Goal: Task Accomplishment & Management: Manage account settings

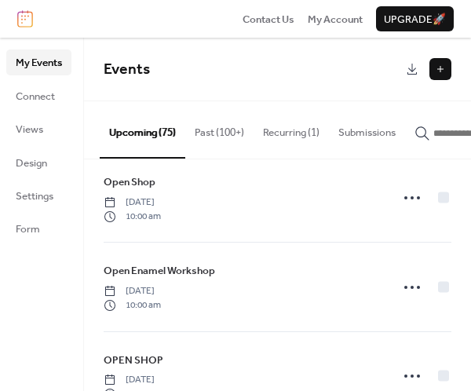
scroll to position [1124, 0]
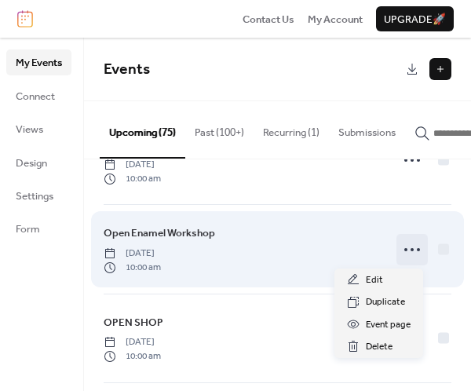
click at [404, 247] on icon at bounding box center [412, 249] width 25 height 25
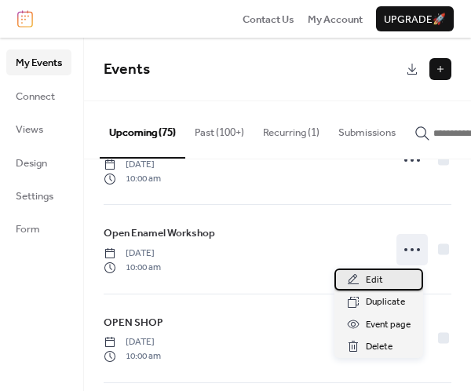
click at [375, 283] on span "Edit" at bounding box center [374, 280] width 17 height 16
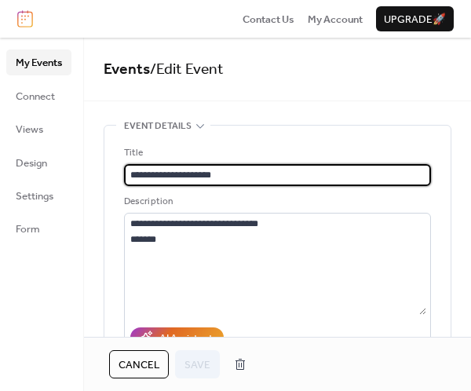
drag, startPoint x: 168, startPoint y: 172, endPoint x: 116, endPoint y: 164, distance: 52.4
click at [116, 164] on div "**********" at bounding box center [277, 317] width 346 height 383
type input "**********"
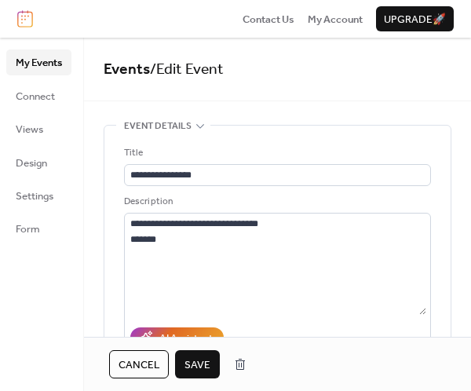
click at [199, 371] on span "Save" at bounding box center [198, 365] width 26 height 16
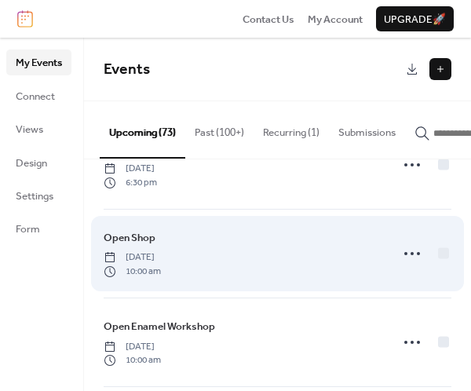
scroll to position [157, 0]
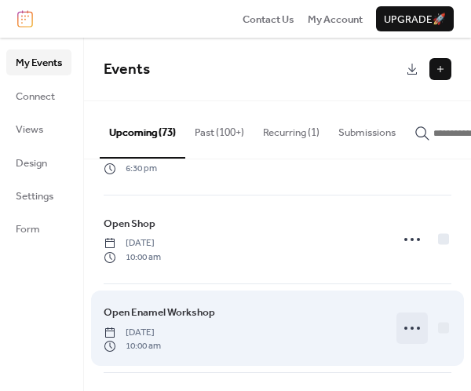
click at [403, 331] on icon at bounding box center [412, 328] width 25 height 25
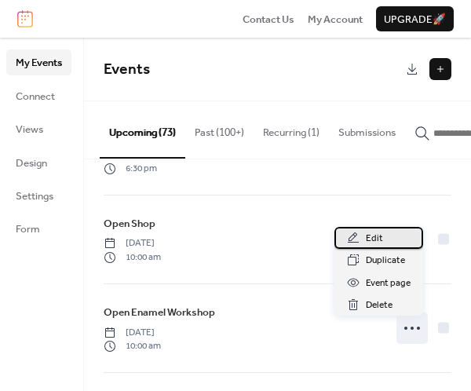
click at [367, 243] on span "Edit" at bounding box center [374, 239] width 17 height 16
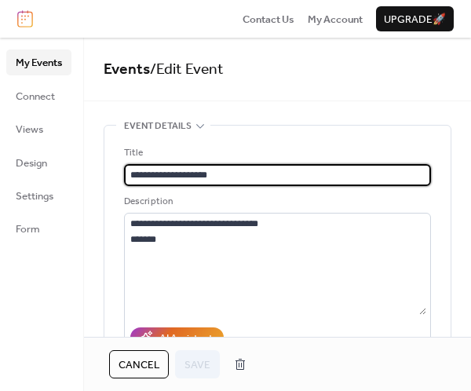
drag, startPoint x: 154, startPoint y: 175, endPoint x: 93, endPoint y: 174, distance: 61.2
type input "**********"
click at [204, 363] on span "Save" at bounding box center [198, 365] width 26 height 16
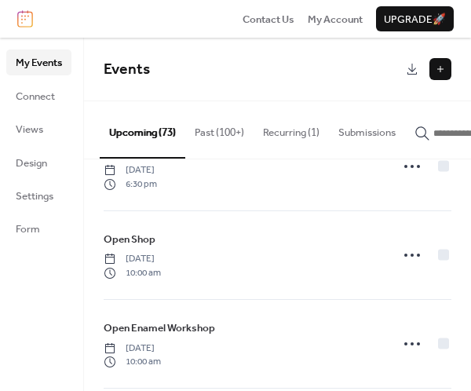
scroll to position [1606, 0]
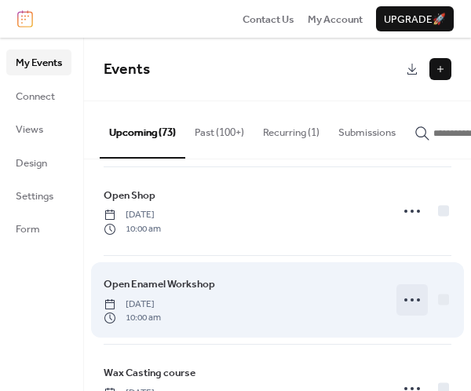
click at [417, 299] on circle at bounding box center [418, 299] width 3 height 3
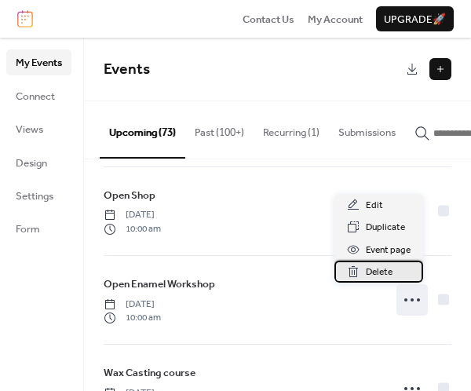
click at [379, 271] on span "Delete" at bounding box center [379, 273] width 27 height 16
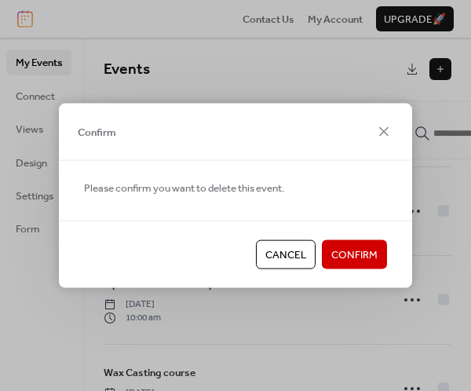
click at [353, 259] on span "Confirm" at bounding box center [354, 255] width 46 height 16
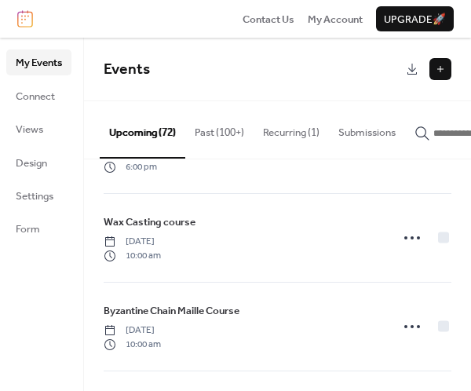
scroll to position [5255, 0]
click at [466, 364] on div "OPEN SHOP [DATE] 10:00 am OPEN SHOP with [PERSON_NAME] [DATE] 6:30 pm Open Shop…" at bounding box center [277, 275] width 387 height 232
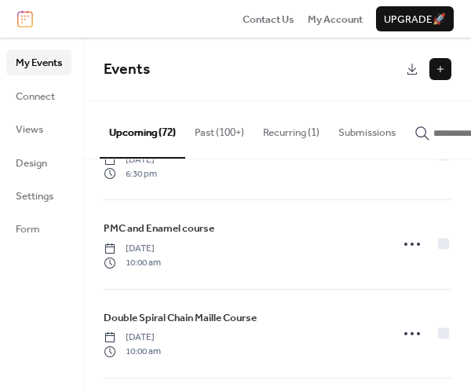
scroll to position [5632, 0]
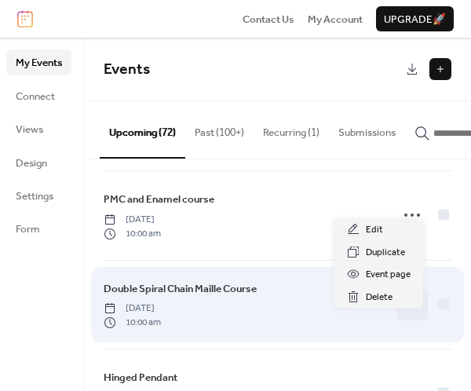
click at [411, 306] on circle at bounding box center [412, 304] width 3 height 3
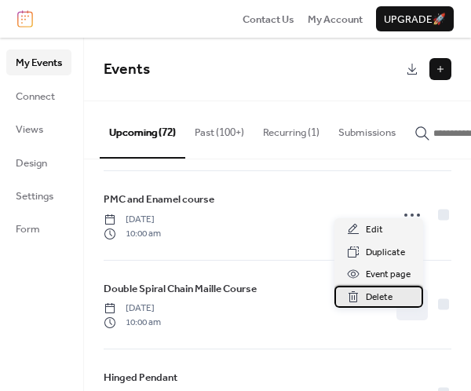
click at [382, 299] on span "Delete" at bounding box center [379, 298] width 27 height 16
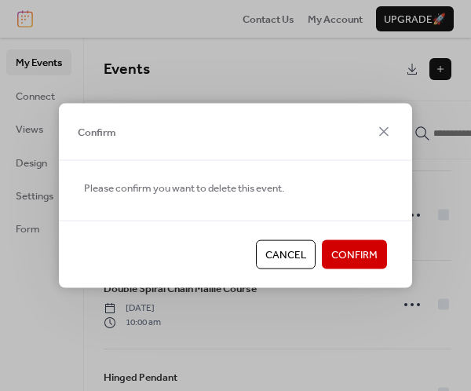
click at [353, 258] on span "Confirm" at bounding box center [354, 255] width 46 height 16
